Goal: Task Accomplishment & Management: Use online tool/utility

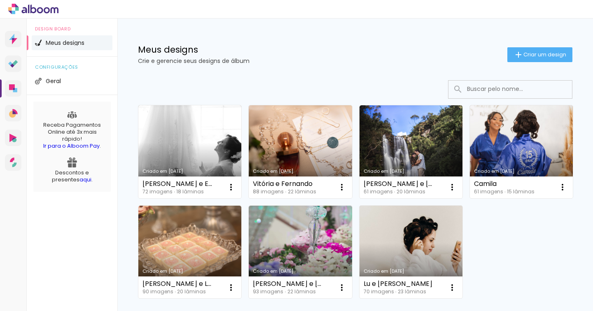
click at [410, 153] on link "Criado em [DATE]" at bounding box center [411, 151] width 103 height 93
click at [0, 0] on neon-animated-pages "Confirmar Cancelar" at bounding box center [0, 0] width 0 height 0
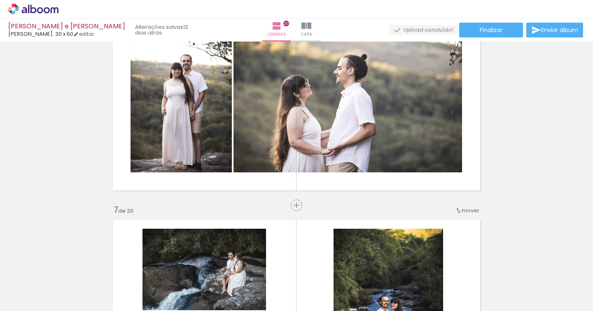
scroll to position [118, 0]
